Goal: Task Accomplishment & Management: Use online tool/utility

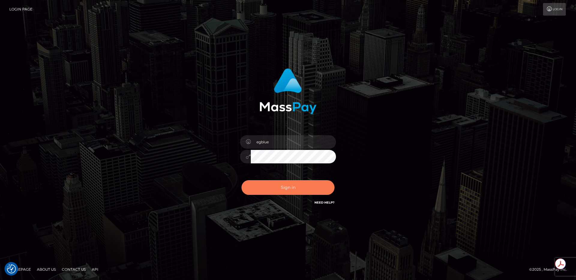
click at [306, 183] on button "Sign in" at bounding box center [288, 187] width 93 height 15
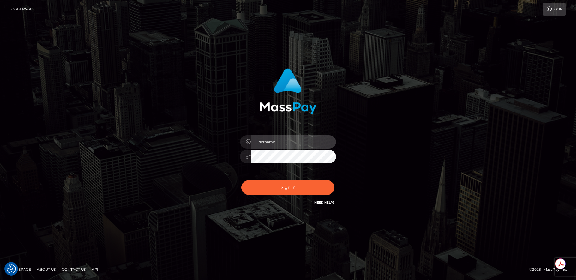
type input "egblue"
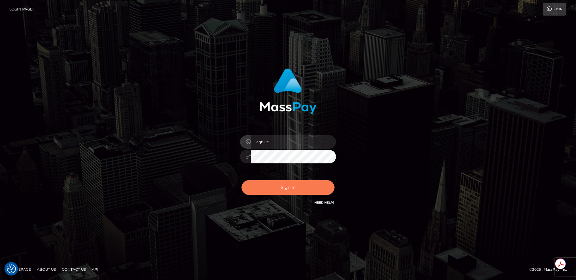
click at [299, 190] on button "Sign in" at bounding box center [288, 187] width 93 height 15
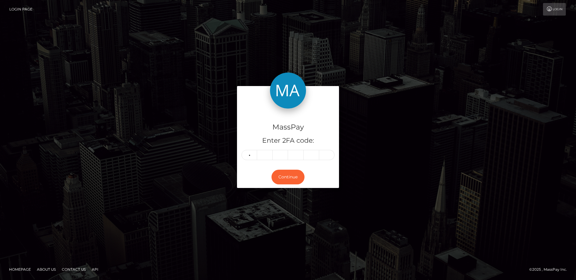
type input "2"
type input "5"
type input "8"
type input "4"
type input "3"
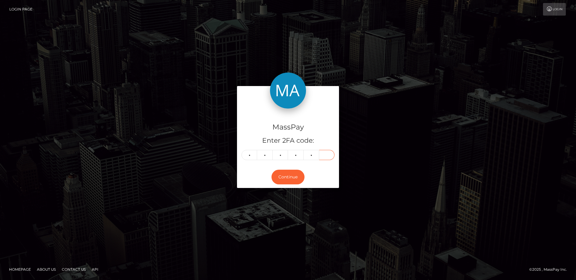
type input "7"
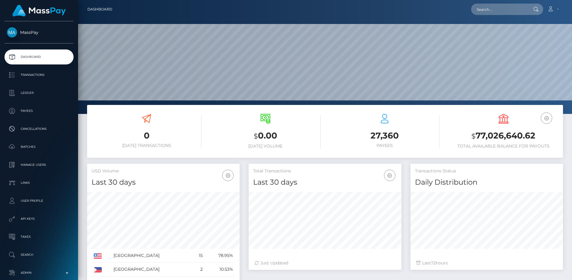
scroll to position [107, 153]
click at [491, 8] on input "text" at bounding box center [499, 9] width 56 height 11
paste input "38cc9440-8171-11f0-8023-0266f44cc279"
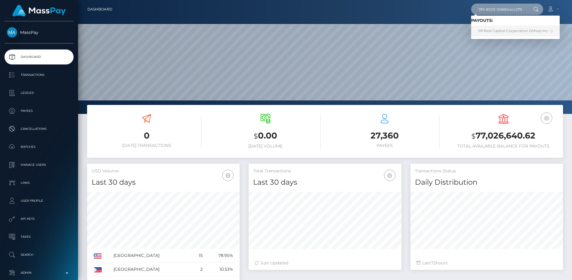
type input "38cc9440-8171-11f0-8023-0266f44cc279"
click at [505, 31] on link "M1 Real Capital Corporation (Whop Inc - )" at bounding box center [515, 31] width 89 height 11
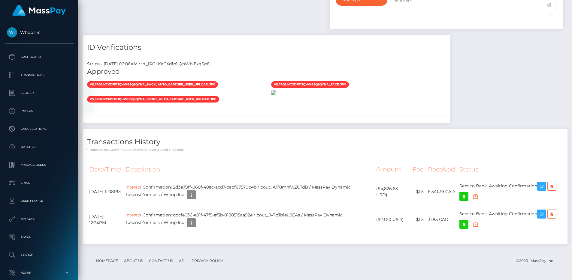
scroll to position [511, 0]
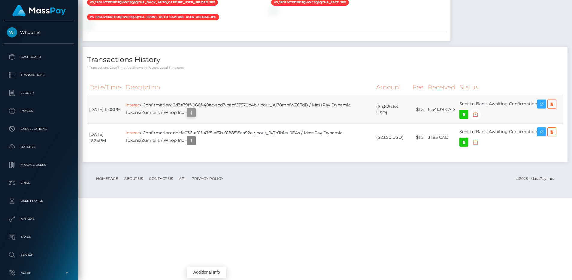
click at [196, 117] on button "button" at bounding box center [191, 112] width 9 height 9
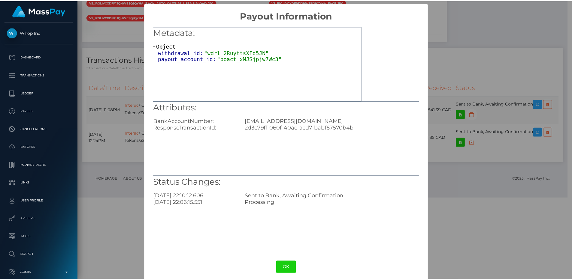
scroll to position [300011, 299930]
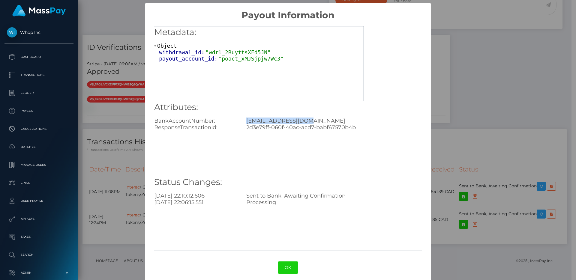
drag, startPoint x: 299, startPoint y: 121, endPoint x: 241, endPoint y: 122, distance: 58.8
click at [242, 122] on div "md@marcindrozdz.com" at bounding box center [334, 121] width 184 height 7
copy div "md@marcindrozdz.com"
click at [505, 95] on div "× Payout Information Metadata: Object withdrawal_id: "wdrl_2RuyttsXFd5JN" payou…" at bounding box center [288, 140] width 576 height 280
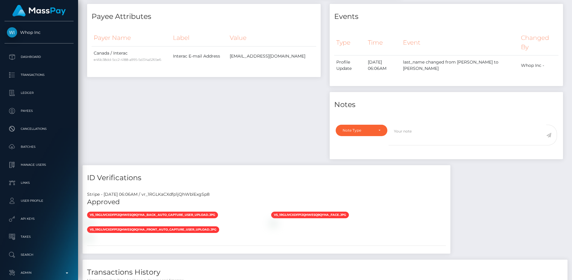
scroll to position [0, 0]
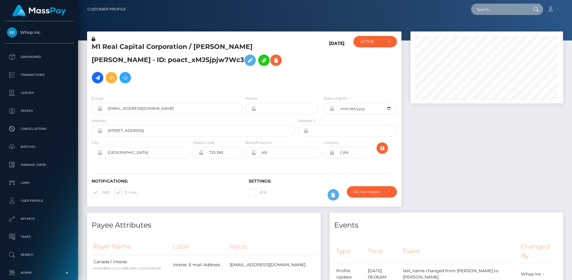
click at [492, 6] on input "text" at bounding box center [499, 9] width 56 height 11
paste input "0e7c44ff-813b-11f0-8023-0266f44cc279"
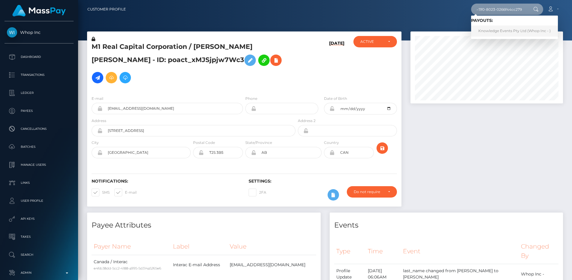
type input "0e7c44ff-813b-11f0-8023-0266f44cc279"
click at [505, 29] on link "Knowledge Events Pty Ltd (Whop Inc - )" at bounding box center [514, 31] width 87 height 11
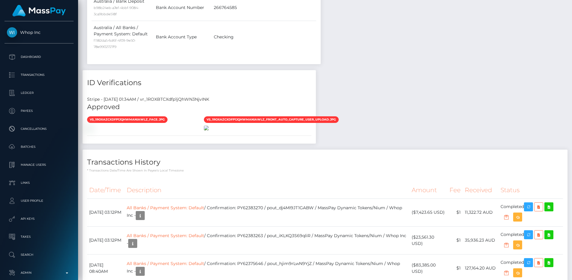
scroll to position [72, 153]
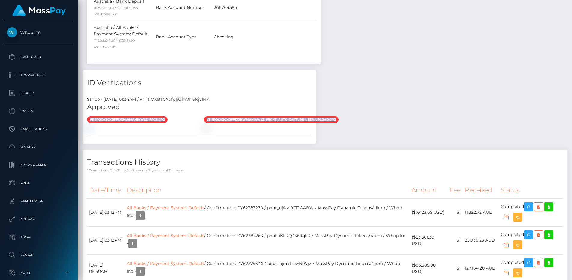
drag, startPoint x: 342, startPoint y: 104, endPoint x: 87, endPoint y: 104, distance: 254.8
click at [87, 116] on div "vs_1ROXAZCXdfp1jQhWmaNIawLZ_face.jpg" at bounding box center [199, 123] width 233 height 15
click at [87, 116] on span "vs_1ROXAZCXdfp1jQhWmaNIawLZ_face.jpg" at bounding box center [127, 119] width 80 height 7
drag, startPoint x: 89, startPoint y: 102, endPoint x: 167, endPoint y: 103, distance: 77.7
click at [167, 116] on div "vs_1ROXAZCXdfp1jQhWmaNIawLZ_face.jpg" at bounding box center [141, 120] width 117 height 8
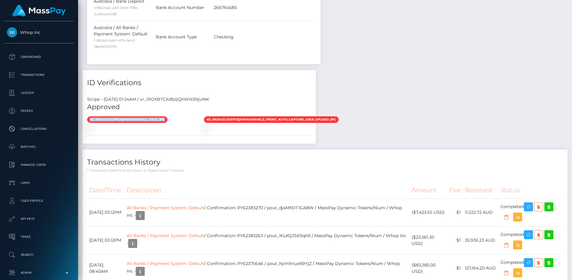
click at [167, 116] on div "vs_1ROXAZCXdfp1jQhWmaNIawLZ_face.jpg" at bounding box center [141, 120] width 117 height 8
click at [410, 80] on div "Payee Attributes Payer Name Label Value Australia / USDC - Ethereum(ERC20) 7b2f…" at bounding box center [325, 231] width 485 height 861
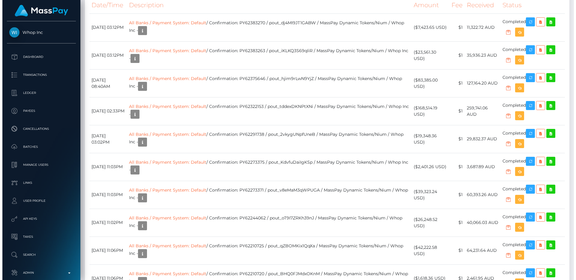
scroll to position [596, 0]
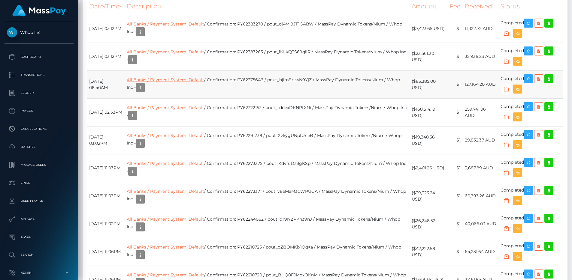
click at [204, 83] on link "All Banks / Payment System: Default" at bounding box center [165, 79] width 77 height 5
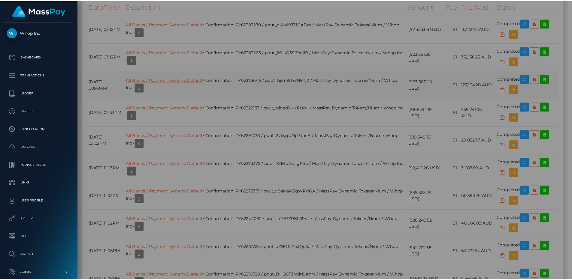
scroll to position [300011, 299930]
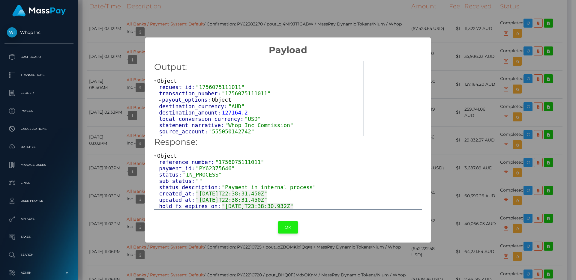
click at [286, 230] on button "OK" at bounding box center [288, 227] width 20 height 12
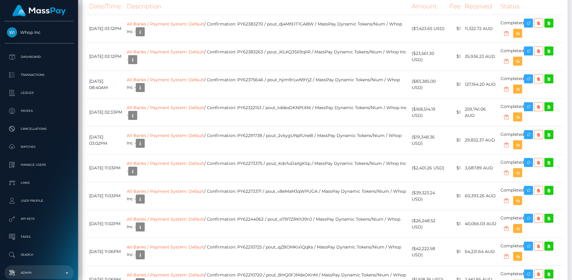
click at [33, 268] on link "Admin" at bounding box center [39, 273] width 69 height 15
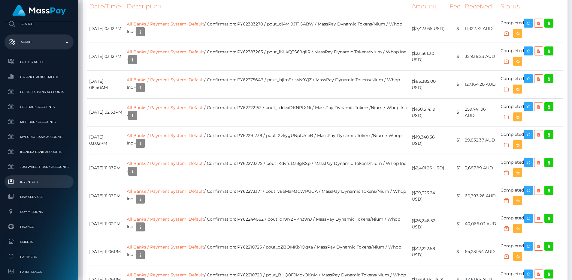
scroll to position [213, 0]
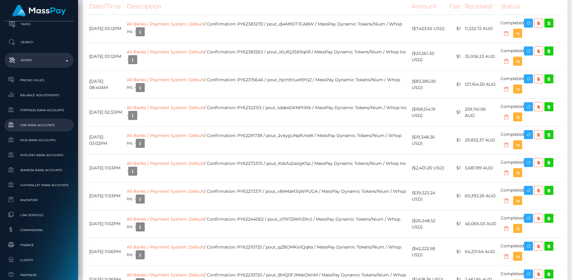
click at [36, 124] on span "CRB Bank Accounts" at bounding box center [39, 125] width 64 height 7
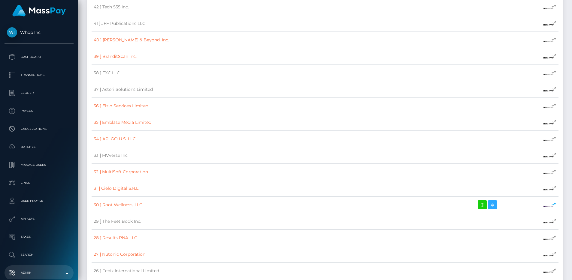
scroll to position [5625, 0]
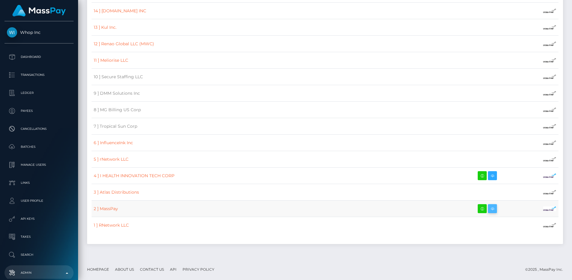
click at [489, 205] on icon at bounding box center [492, 209] width 7 height 8
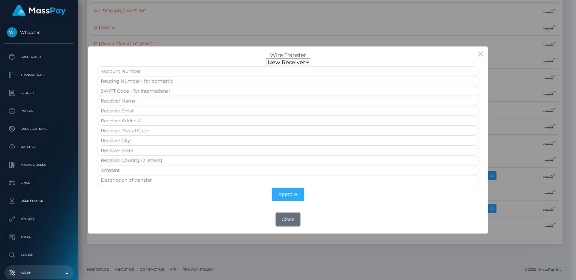
click at [294, 215] on button "Close" at bounding box center [287, 219] width 23 height 13
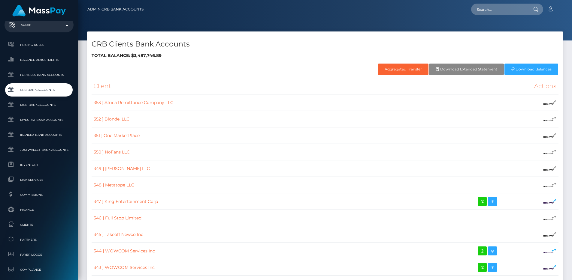
scroll to position [252, 0]
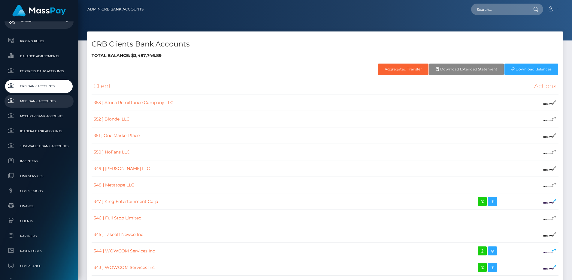
click at [26, 101] on span "MCB Bank Accounts" at bounding box center [39, 101] width 64 height 7
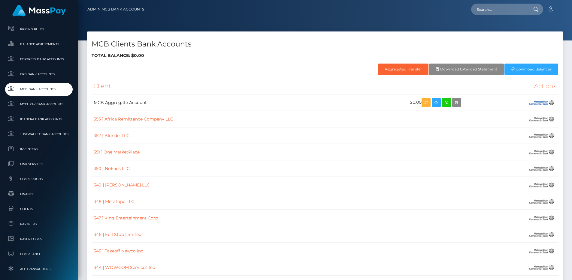
scroll to position [248, 0]
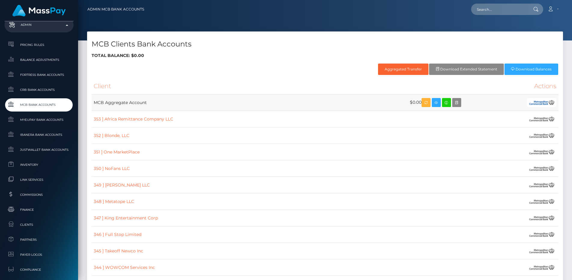
drag, startPoint x: 98, startPoint y: 106, endPoint x: 92, endPoint y: 104, distance: 6.9
click at [92, 104] on td "MCB Aggregate Account" at bounding box center [232, 103] width 281 height 17
copy td "MCB Aggregate Account"
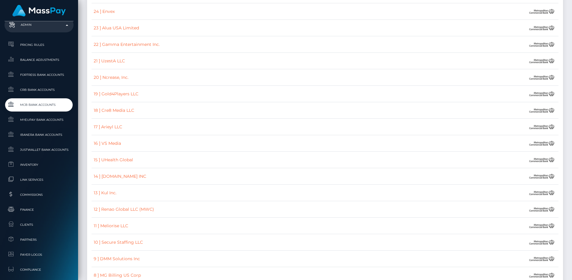
scroll to position [5642, 0]
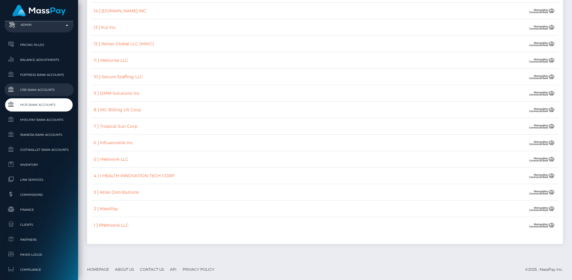
click at [34, 89] on span "CRB Bank Accounts" at bounding box center [39, 89] width 64 height 7
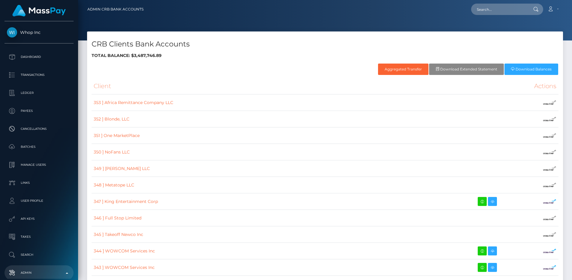
click at [230, 49] on h4 "CRB Clients Bank Accounts" at bounding box center [325, 44] width 467 height 11
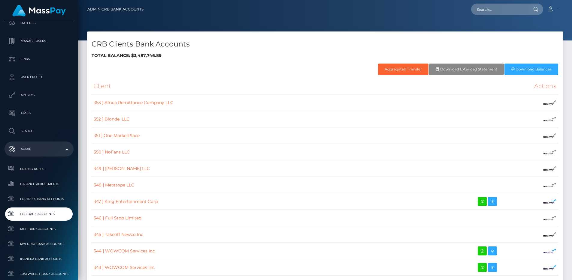
scroll to position [270, 0]
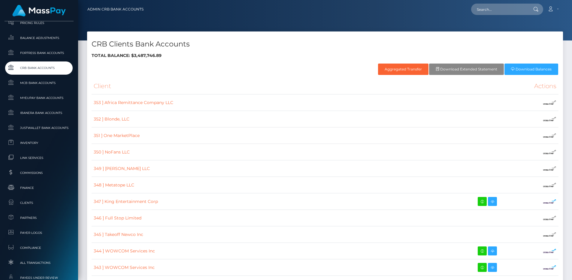
click at [34, 65] on span "CRB Bank Accounts" at bounding box center [39, 68] width 64 height 7
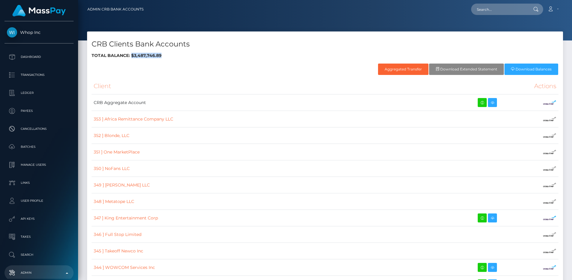
drag, startPoint x: 131, startPoint y: 54, endPoint x: 167, endPoint y: 55, distance: 35.7
click at [167, 55] on h6 "Total balance: $3,487,746.89" at bounding box center [325, 55] width 467 height 5
click at [489, 103] on icon at bounding box center [492, 103] width 7 height 8
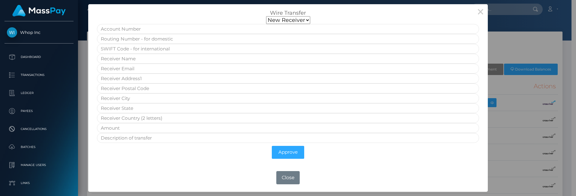
click at [303, 23] on select "New Receiver" at bounding box center [288, 20] width 44 height 8
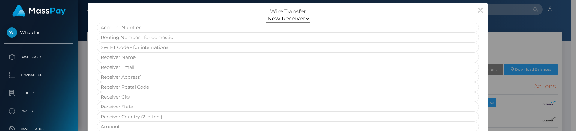
click at [502, 33] on div "× Wire Transfer New Receiver Approve OK No Close" at bounding box center [288, 65] width 576 height 131
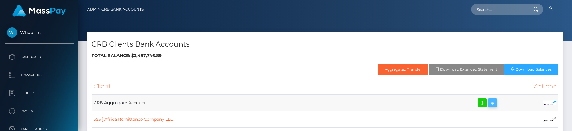
click at [489, 101] on icon at bounding box center [492, 103] width 7 height 8
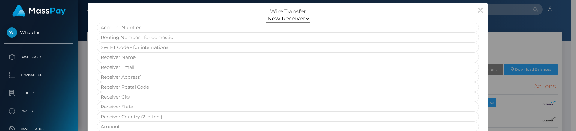
click at [537, 47] on div "× Wire Transfer New Receiver Approve OK No Close" at bounding box center [288, 65] width 576 height 131
